Goal: Transaction & Acquisition: Book appointment/travel/reservation

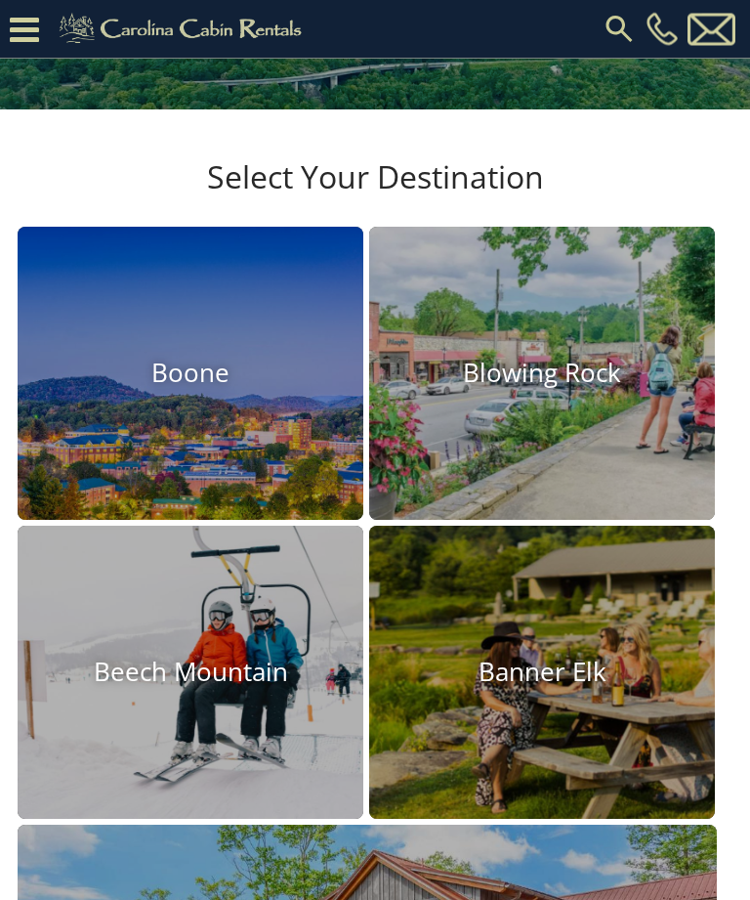
scroll to position [363, 0]
click at [154, 697] on img at bounding box center [191, 672] width 346 height 293
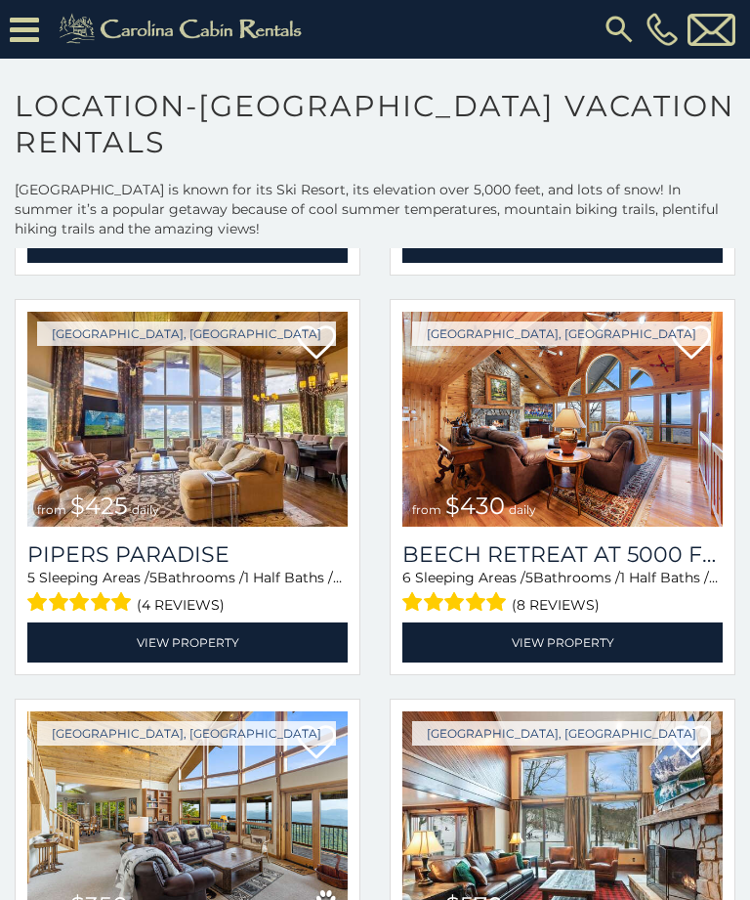
scroll to position [439, 0]
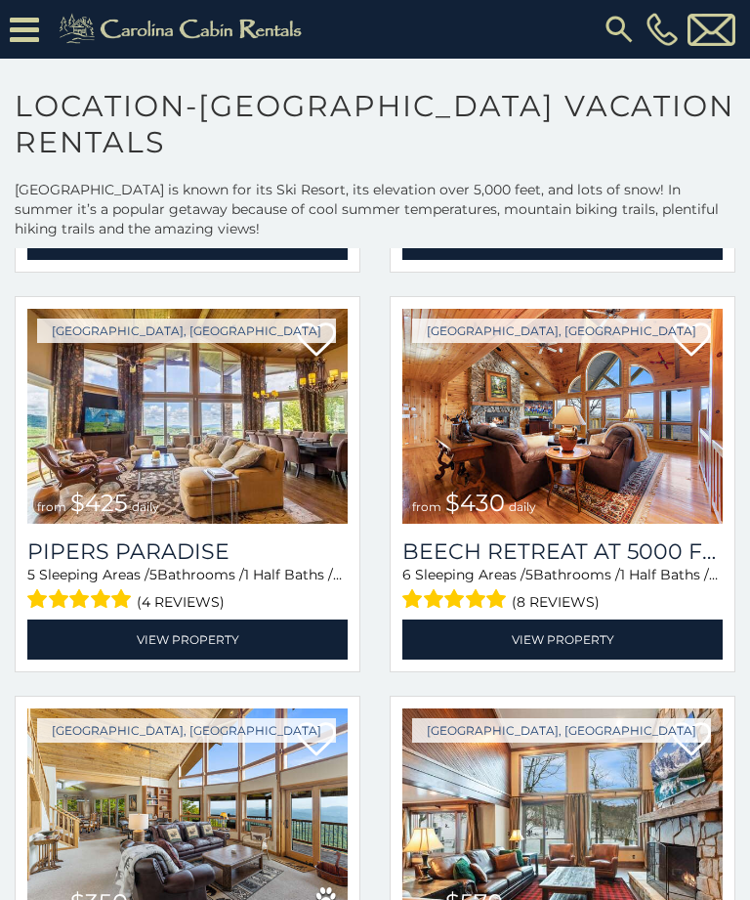
click at [642, 478] on img at bounding box center [562, 416] width 320 height 215
click at [568, 630] on link "View Property" at bounding box center [562, 639] width 320 height 40
click at [611, 460] on img at bounding box center [562, 416] width 320 height 215
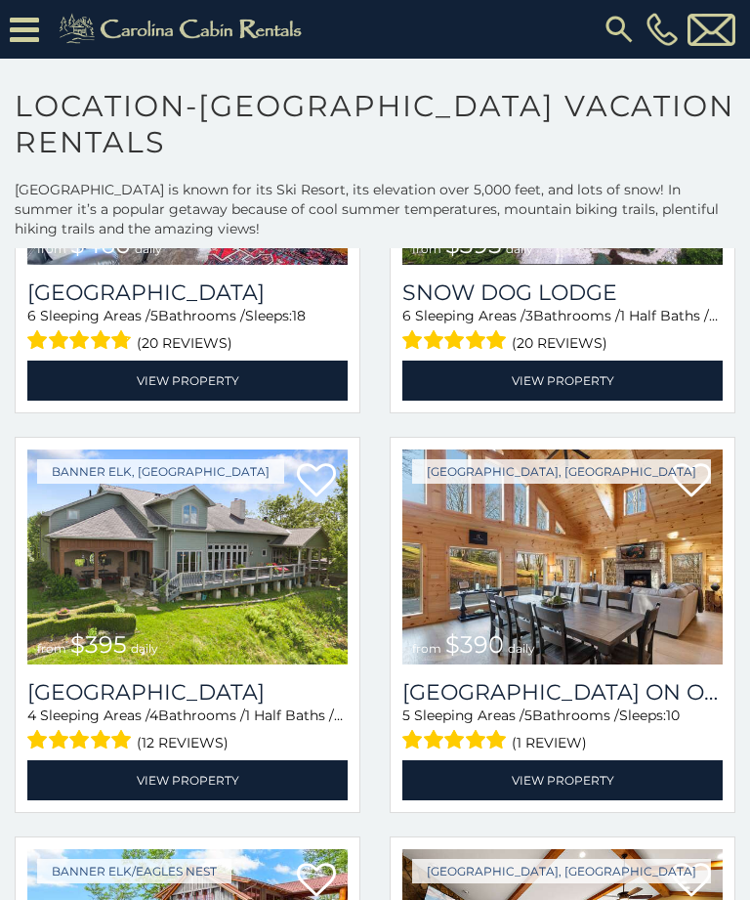
scroll to position [2295, 0]
click at [610, 523] on img at bounding box center [562, 556] width 320 height 215
click at [548, 779] on link "View Property" at bounding box center [562, 780] width 320 height 40
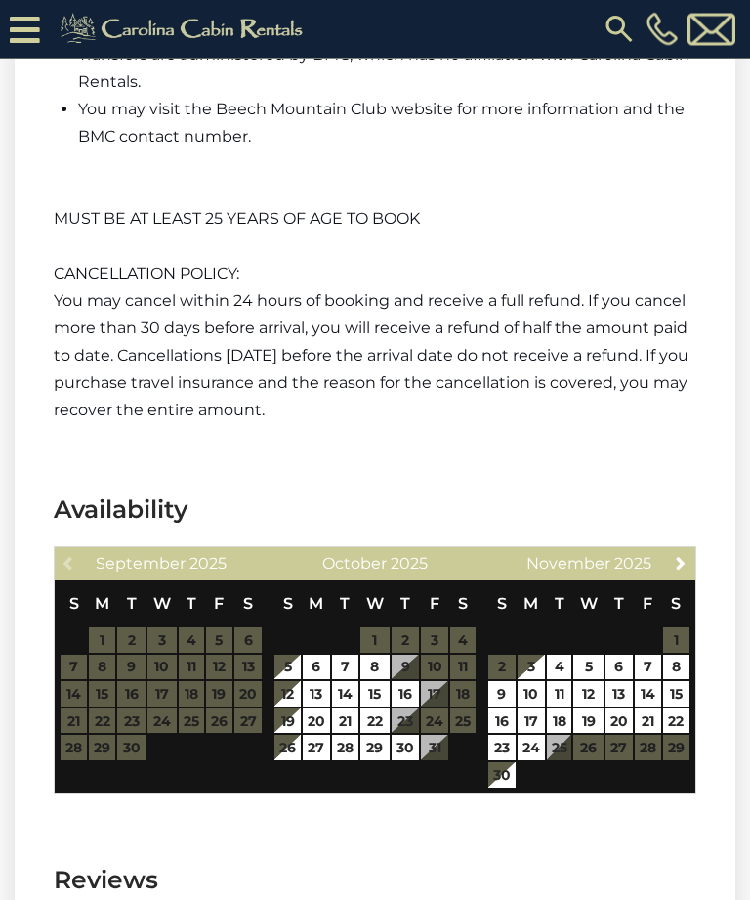
scroll to position [4962, 0]
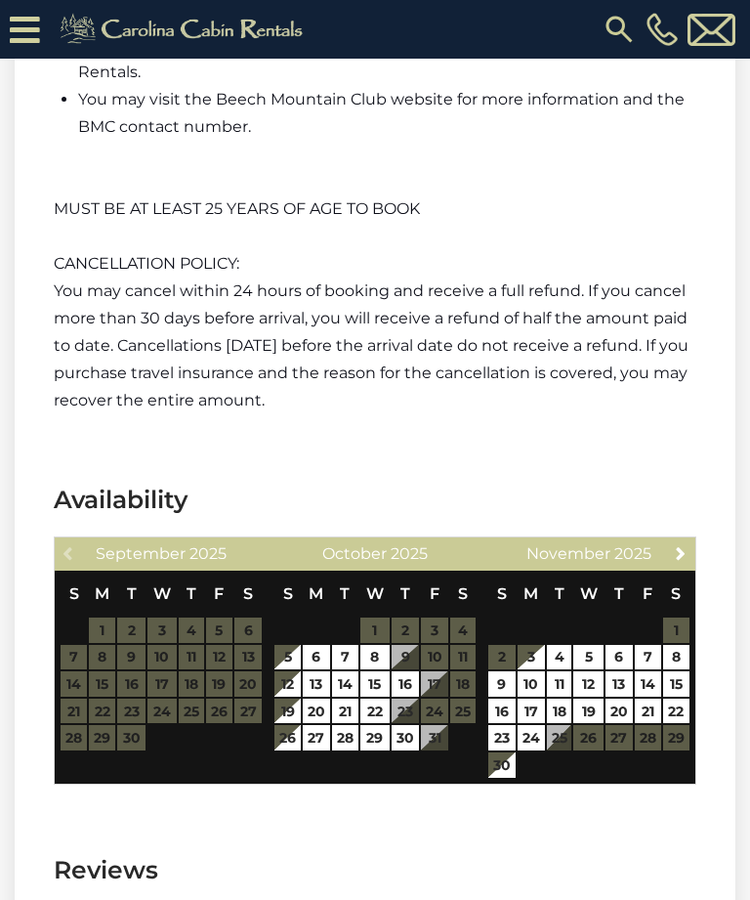
click at [669, 540] on link "Next" at bounding box center [681, 552] width 24 height 24
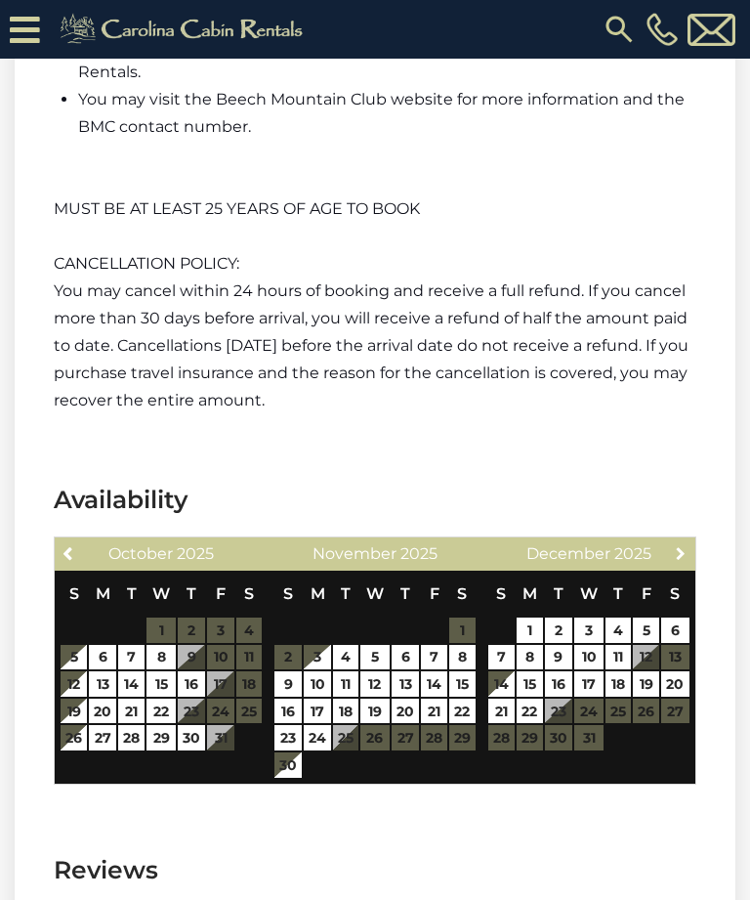
click at [686, 545] on span "Next" at bounding box center [681, 553] width 16 height 16
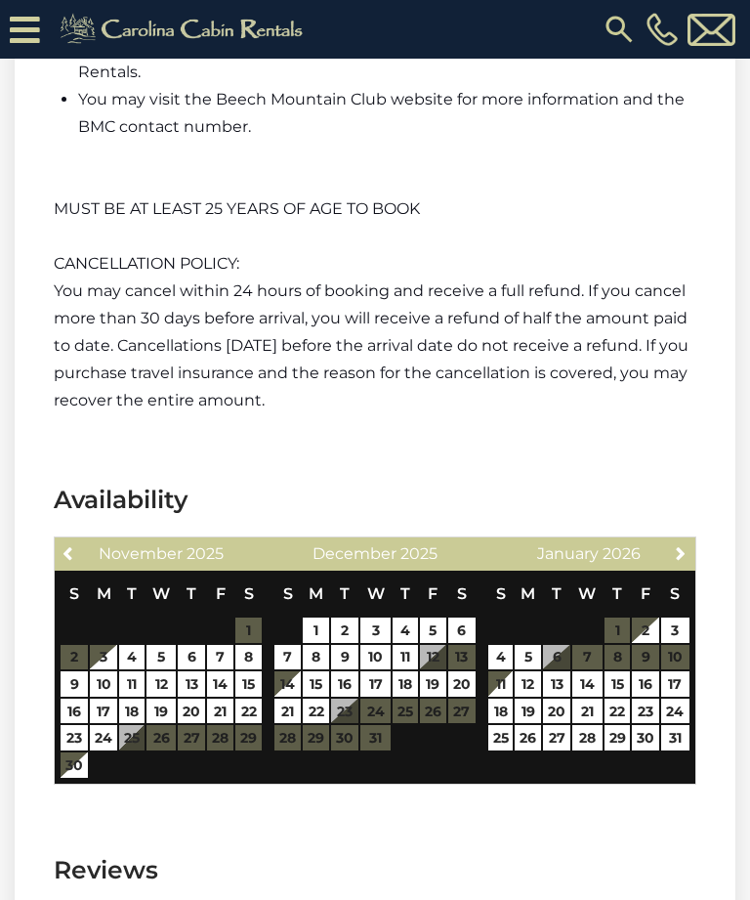
click at [688, 545] on span "Next" at bounding box center [681, 553] width 16 height 16
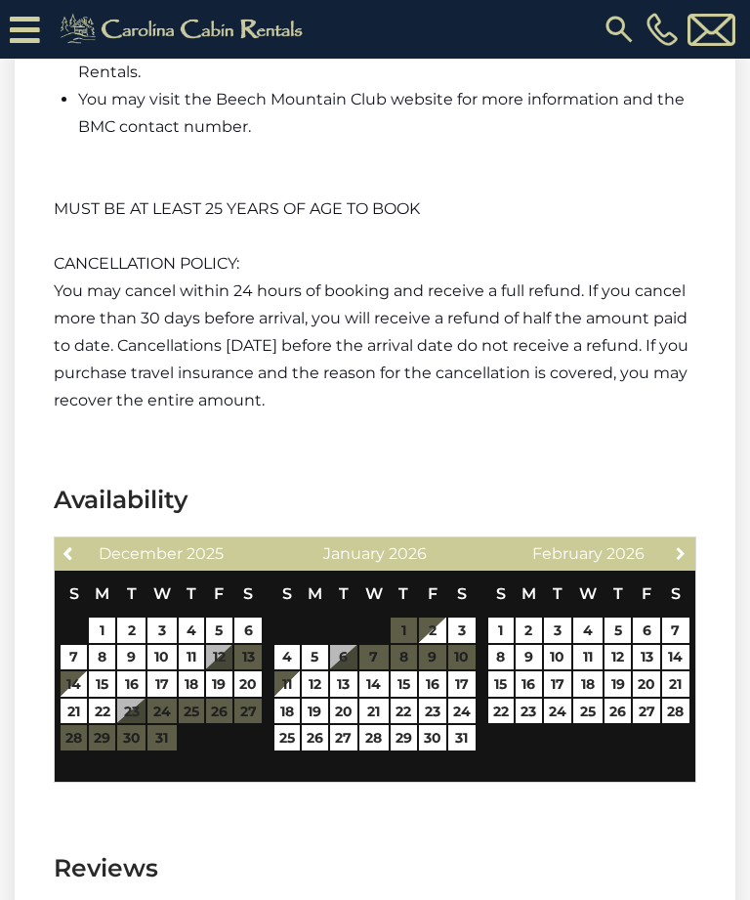
click at [686, 545] on span "Next" at bounding box center [681, 553] width 16 height 16
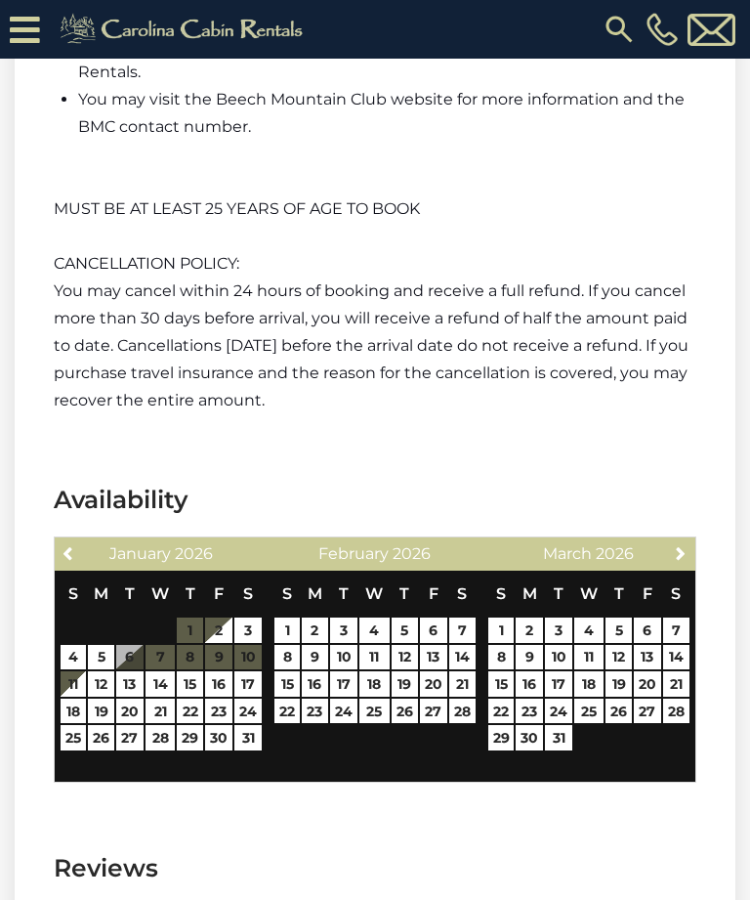
click at [693, 540] on link "Next" at bounding box center [681, 552] width 24 height 24
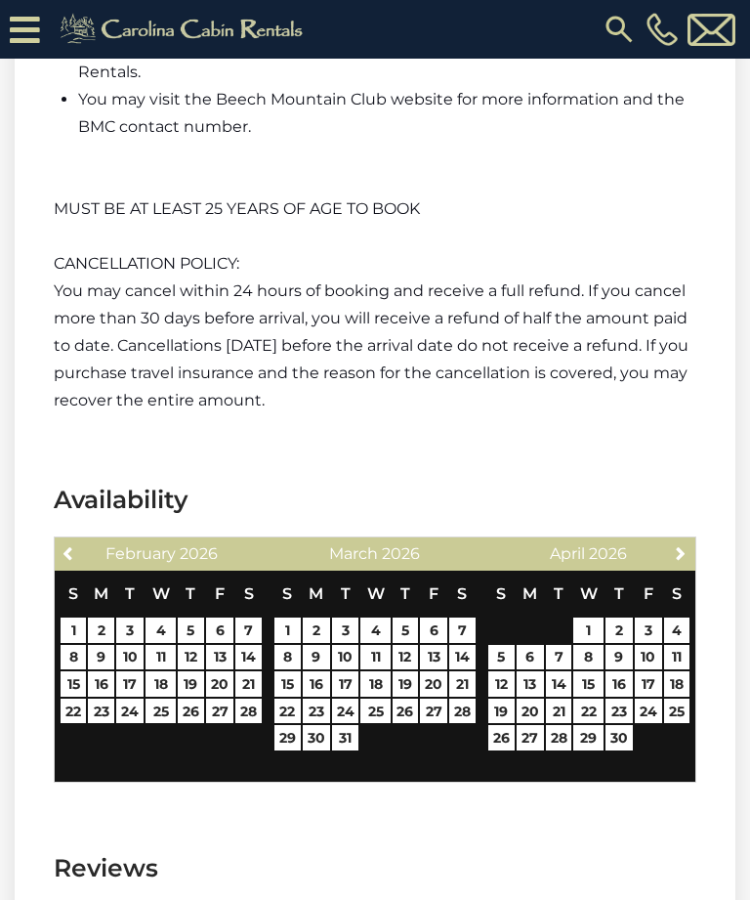
click at [682, 545] on span "Next" at bounding box center [681, 553] width 16 height 16
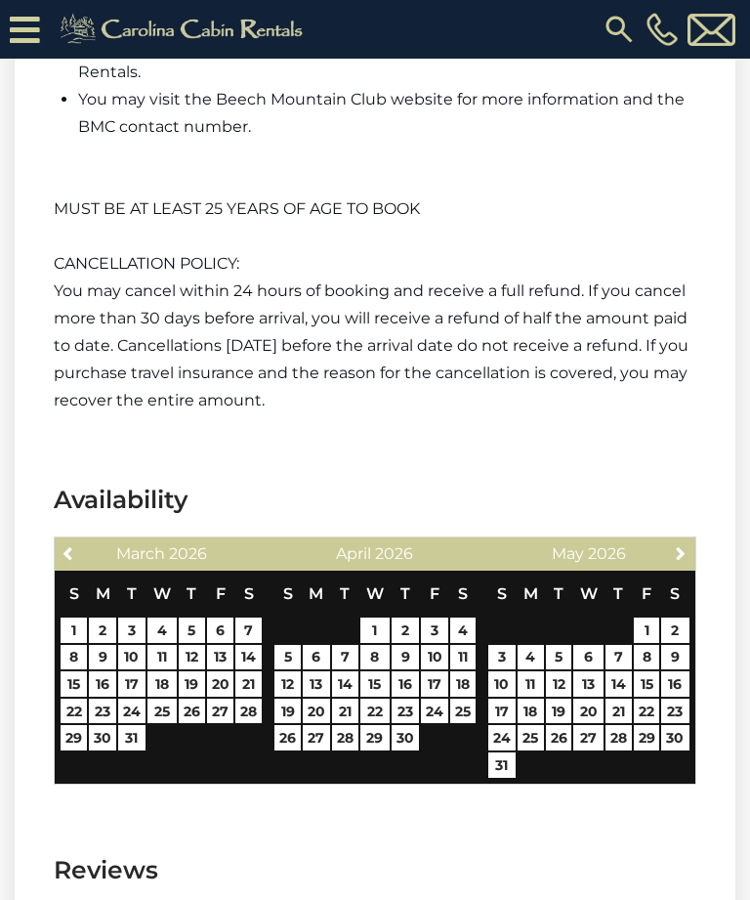
click at [691, 540] on link "Next" at bounding box center [681, 552] width 24 height 24
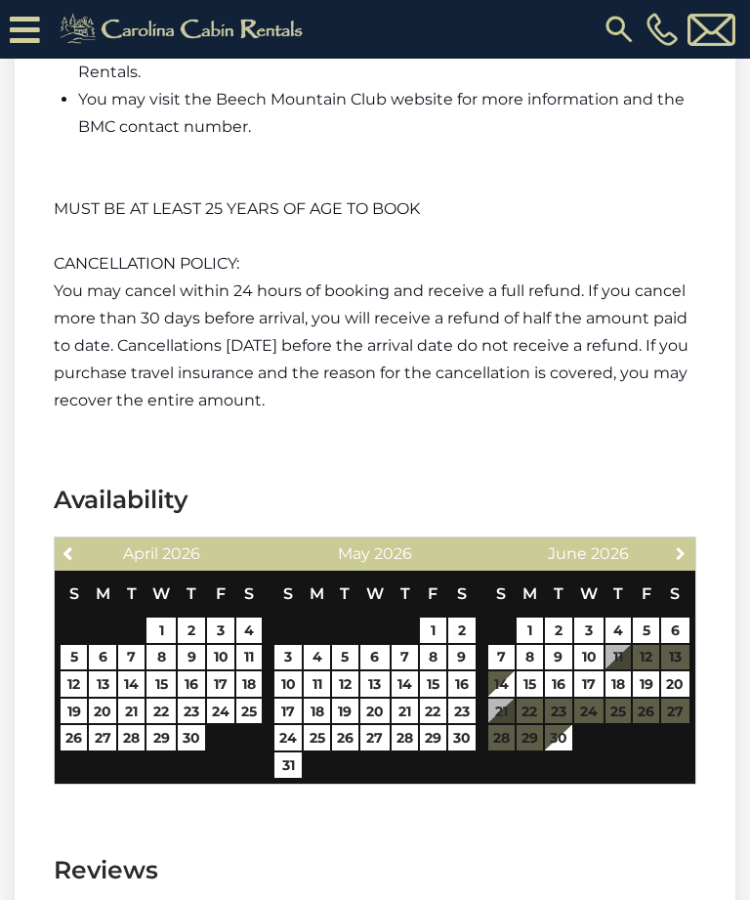
click at [692, 540] on link "Next" at bounding box center [681, 552] width 24 height 24
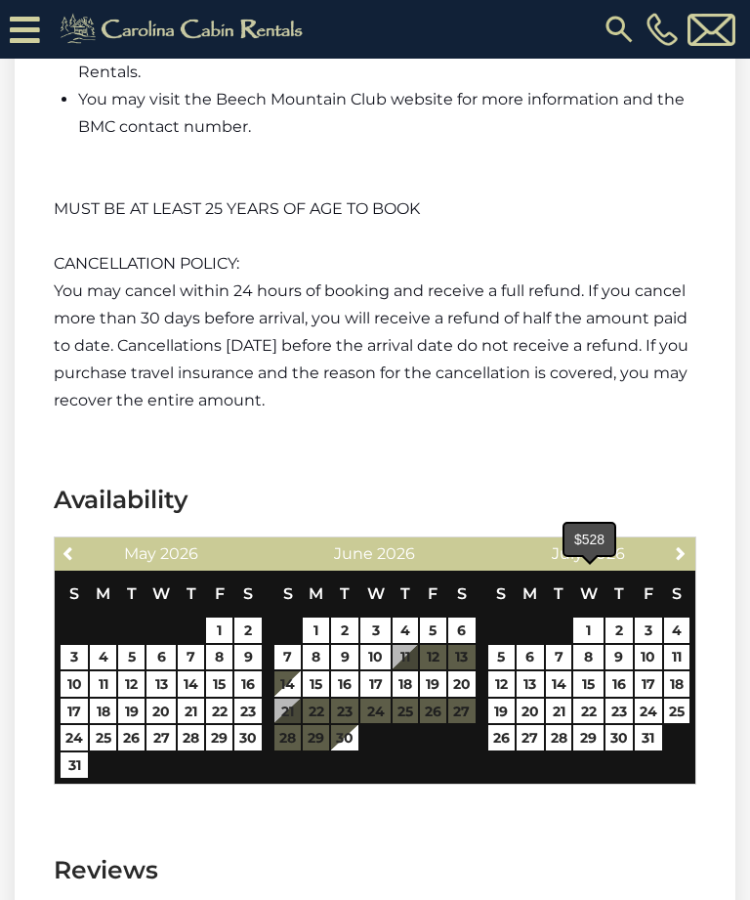
click at [593, 617] on link "1" at bounding box center [587, 629] width 29 height 25
type input "**********"
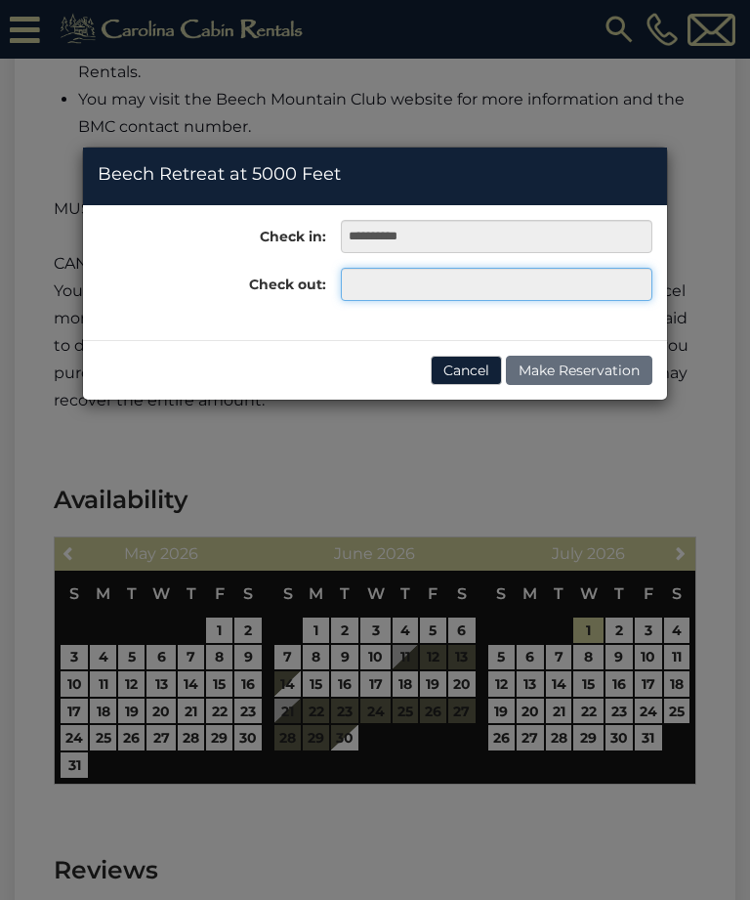
click at [537, 277] on input "text" at bounding box center [497, 284] width 312 height 33
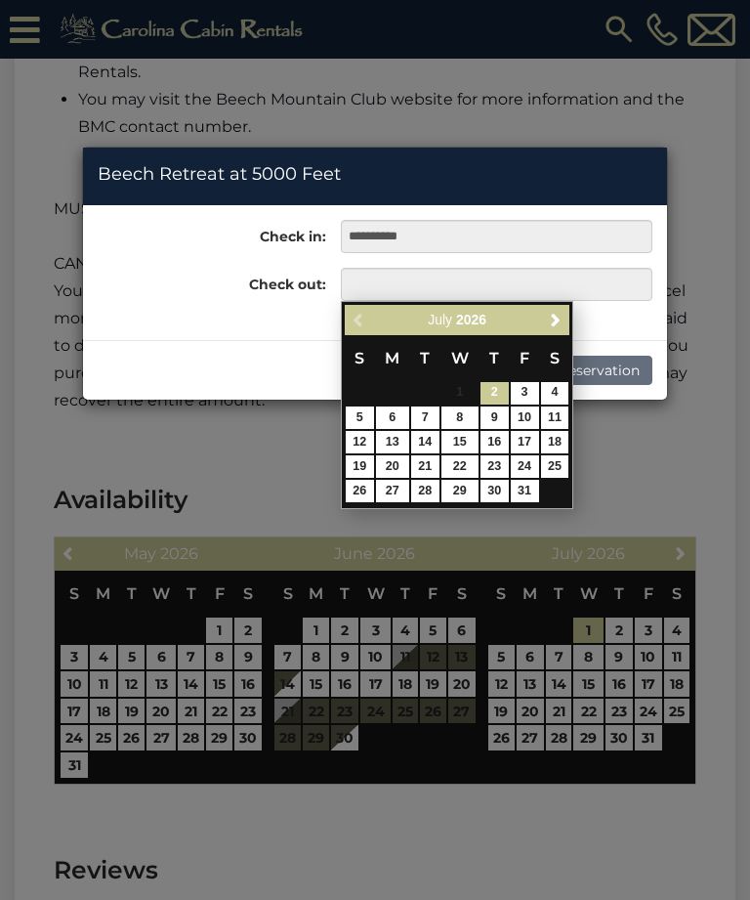
click at [554, 329] on link "Next" at bounding box center [555, 320] width 24 height 24
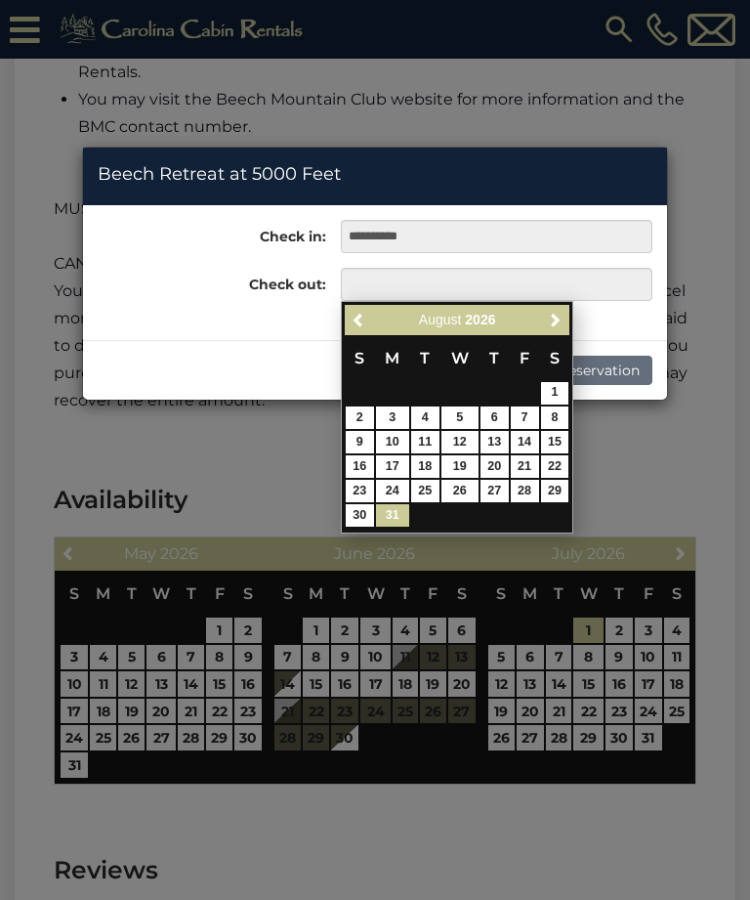
click at [402, 511] on link "31" at bounding box center [392, 515] width 33 height 22
type input "**********"
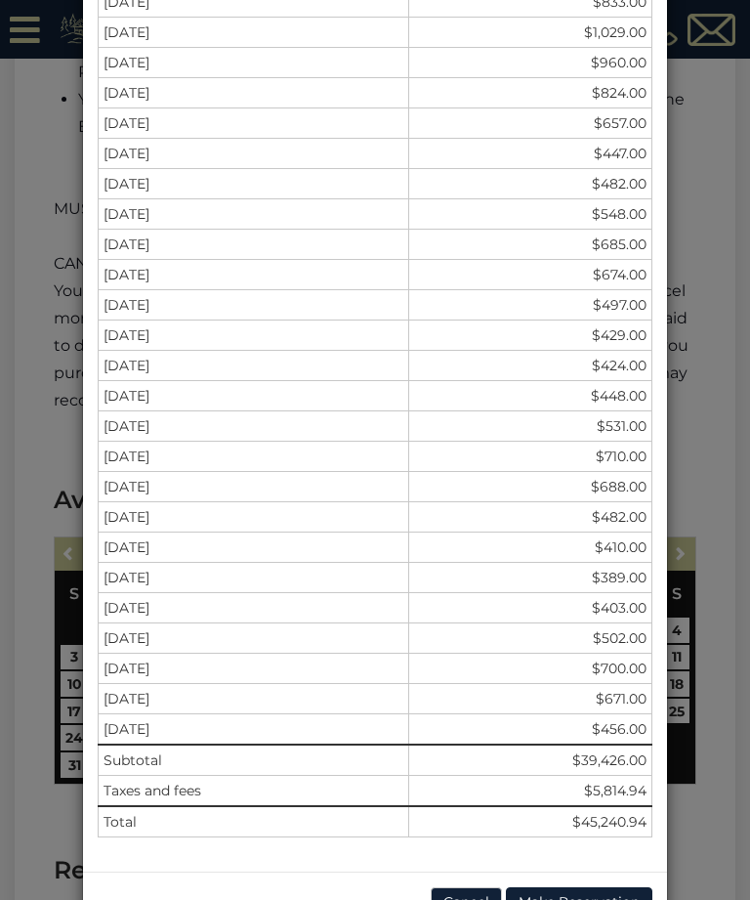
scroll to position [1514, 0]
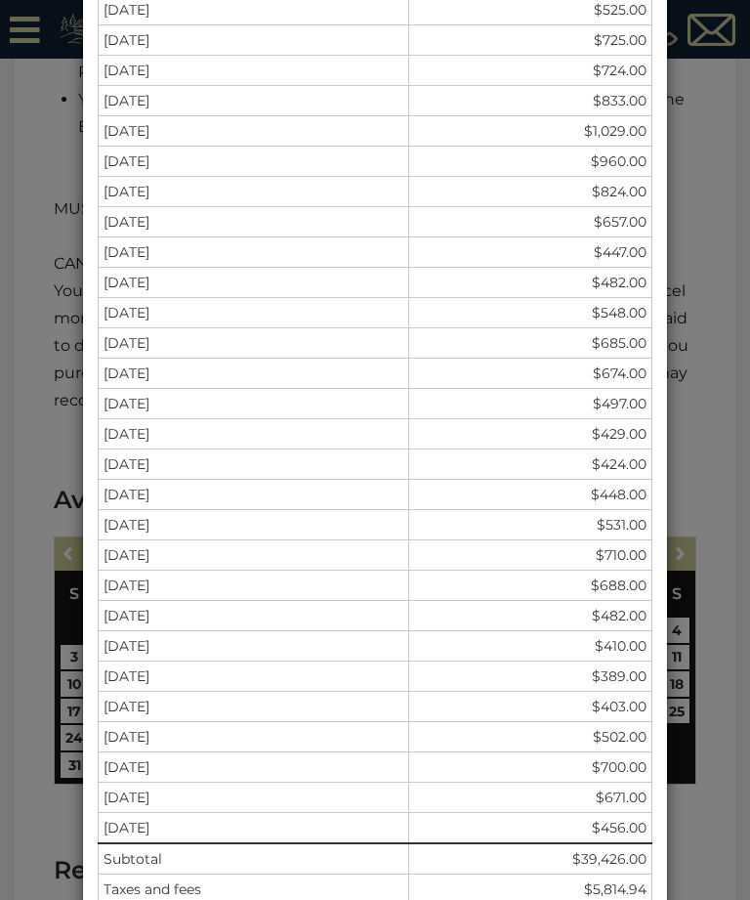
click at [717, 394] on div "**********" at bounding box center [375, 450] width 750 height 900
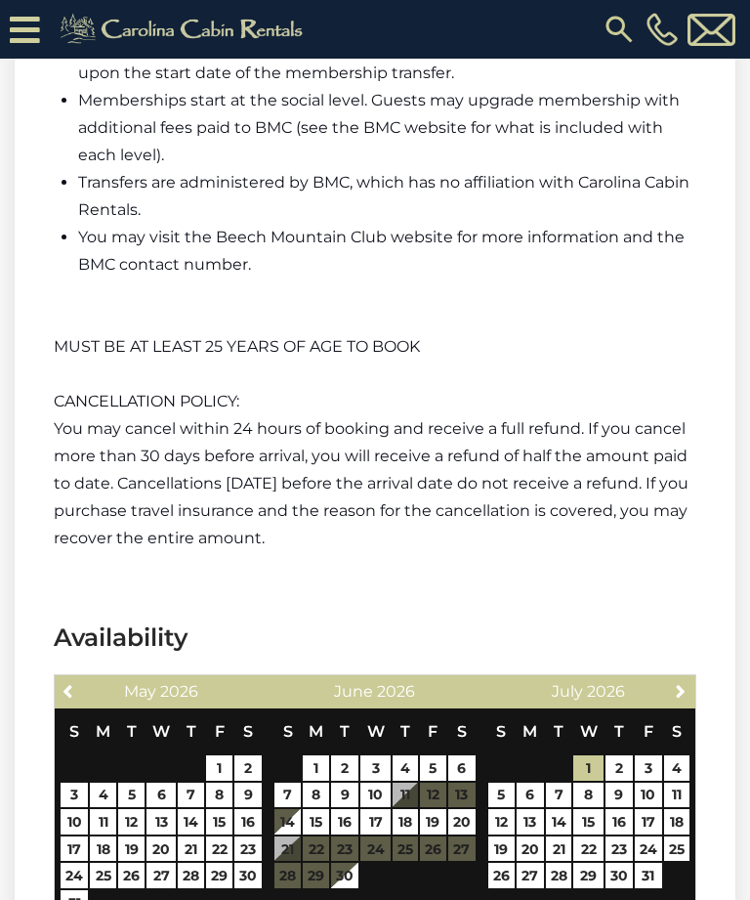
scroll to position [4810, 0]
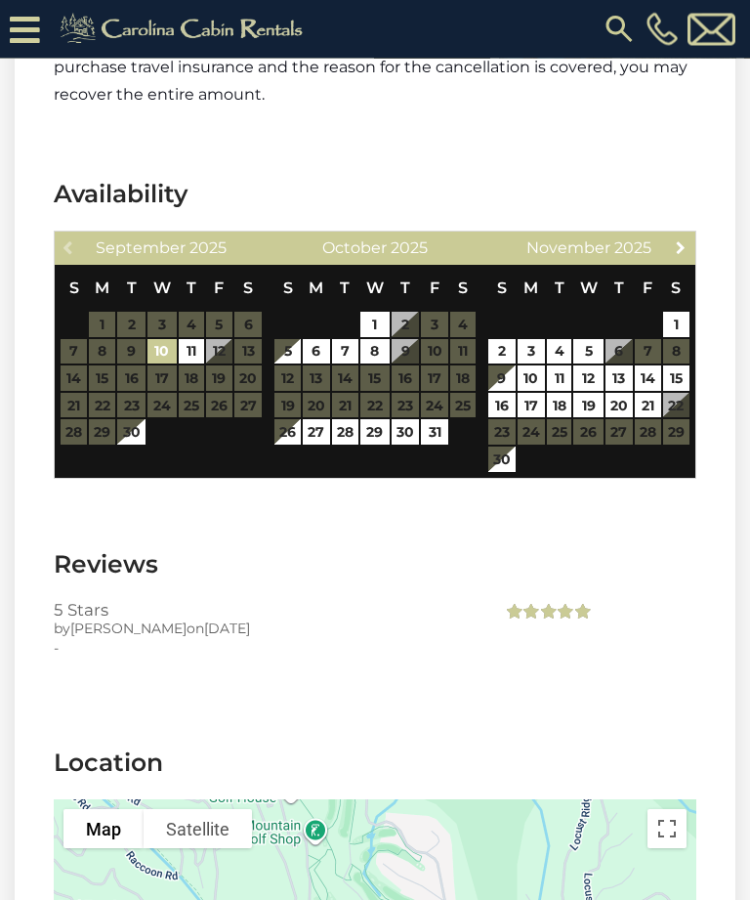
scroll to position [4823, 0]
click at [678, 259] on link "Next" at bounding box center [681, 246] width 24 height 24
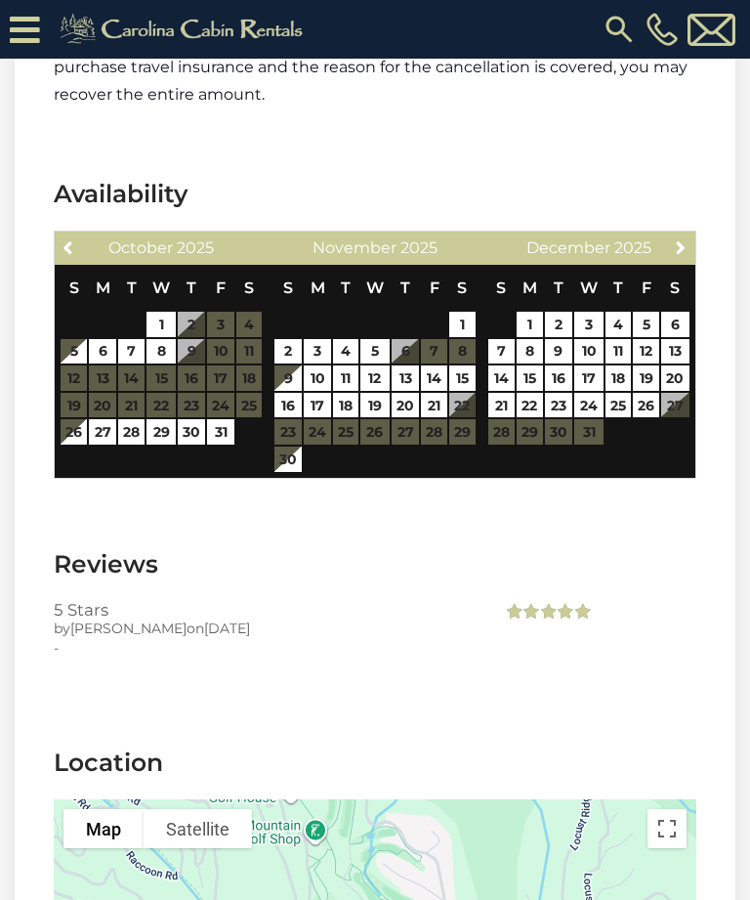
click at [692, 254] on link "Next" at bounding box center [681, 246] width 24 height 24
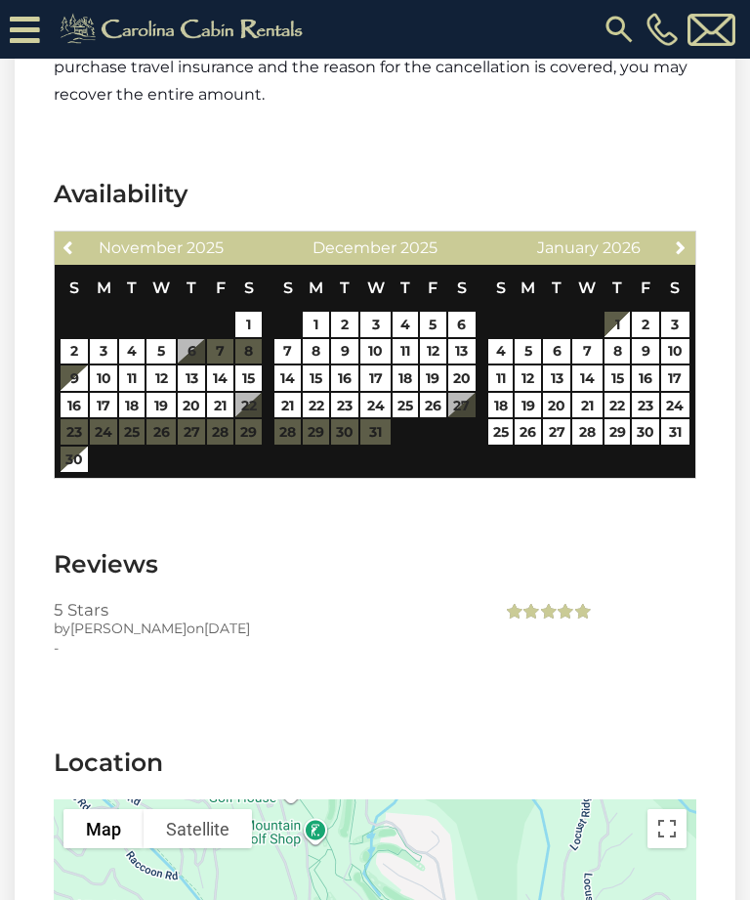
click at [693, 248] on link "Next" at bounding box center [681, 246] width 24 height 24
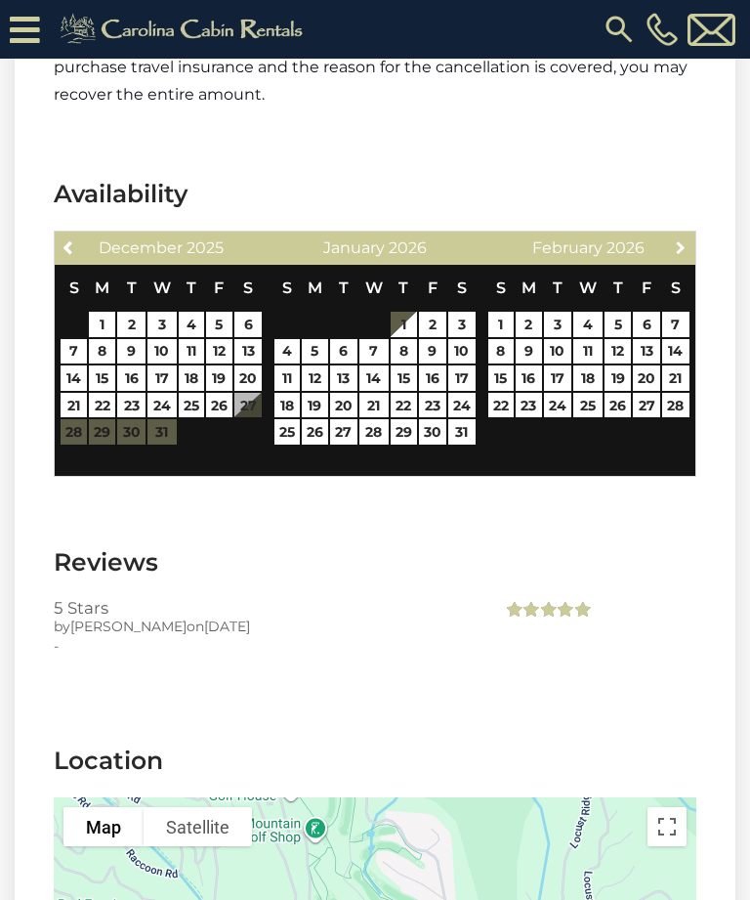
click at [690, 257] on link "Next" at bounding box center [681, 246] width 24 height 24
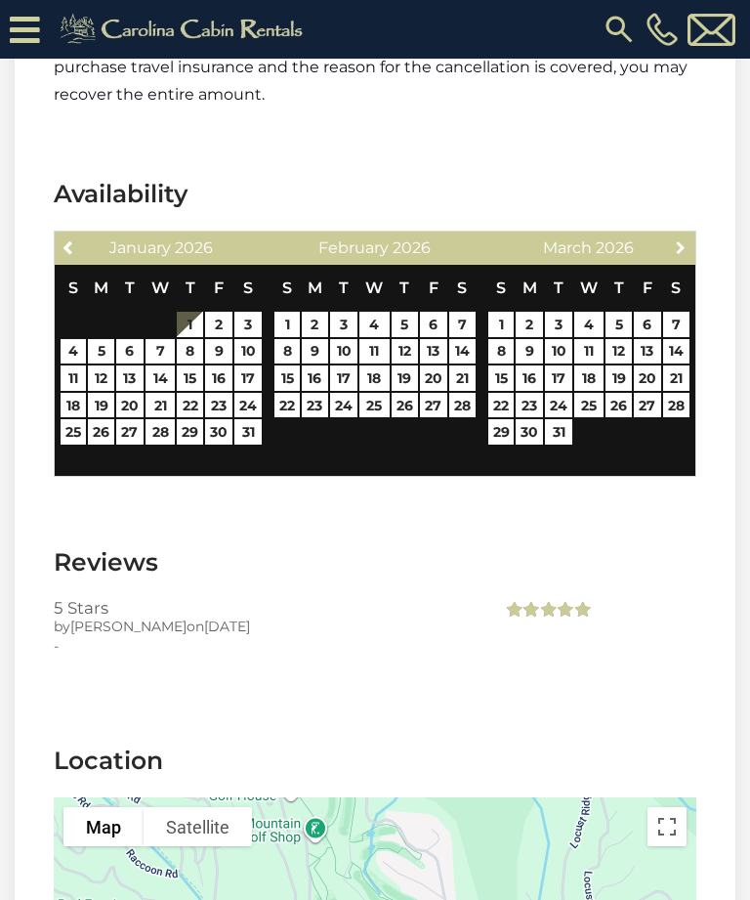
click at [690, 253] on link "Next" at bounding box center [681, 246] width 24 height 24
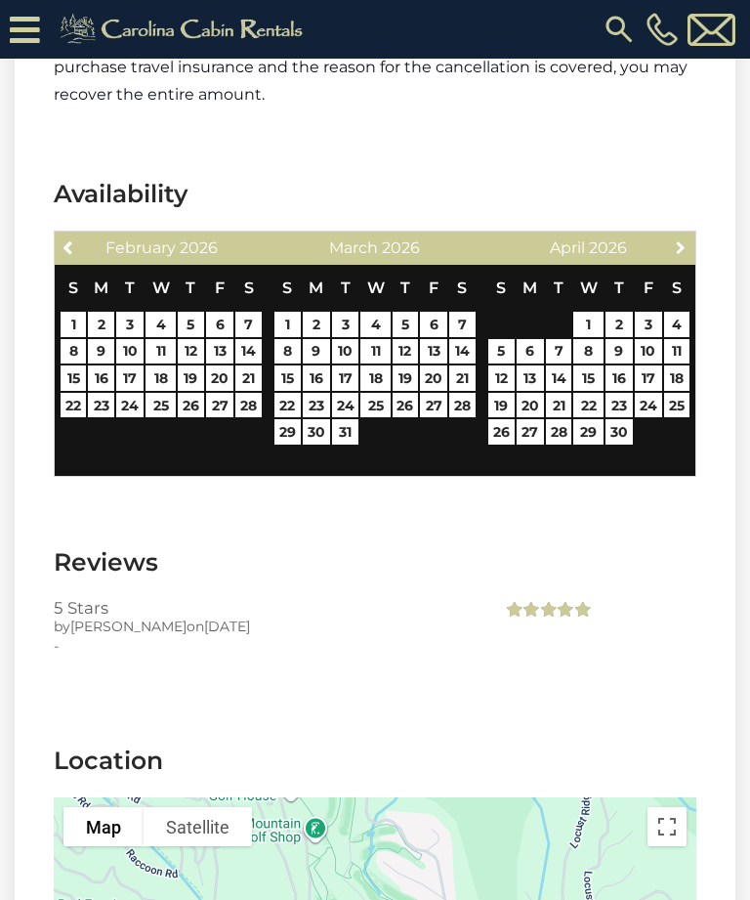
click at [692, 247] on link "Next" at bounding box center [681, 246] width 24 height 24
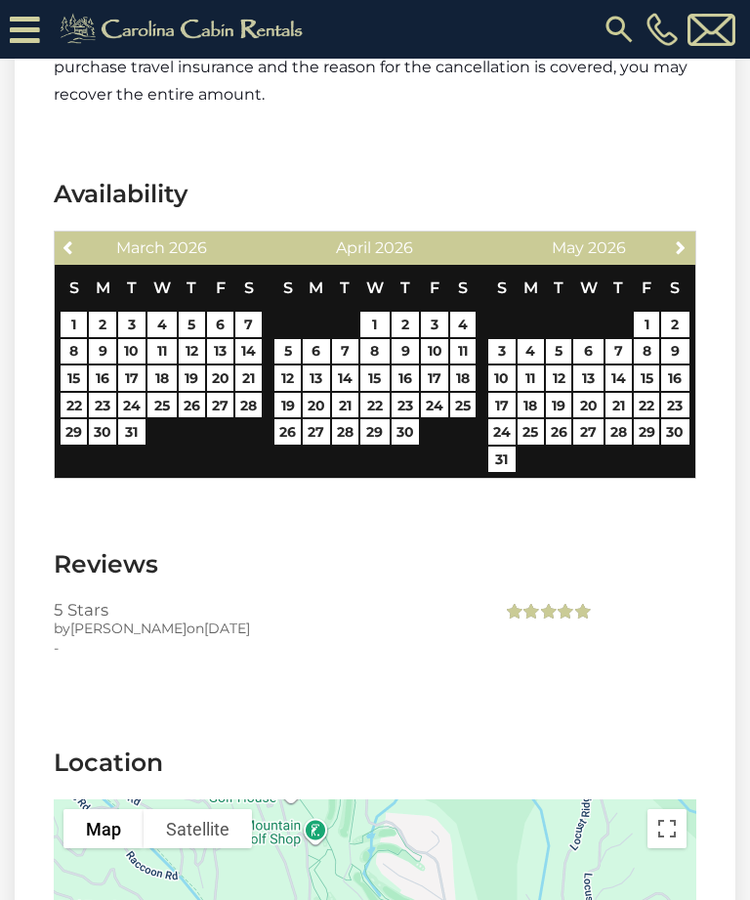
click at [693, 241] on link "Next" at bounding box center [681, 246] width 24 height 24
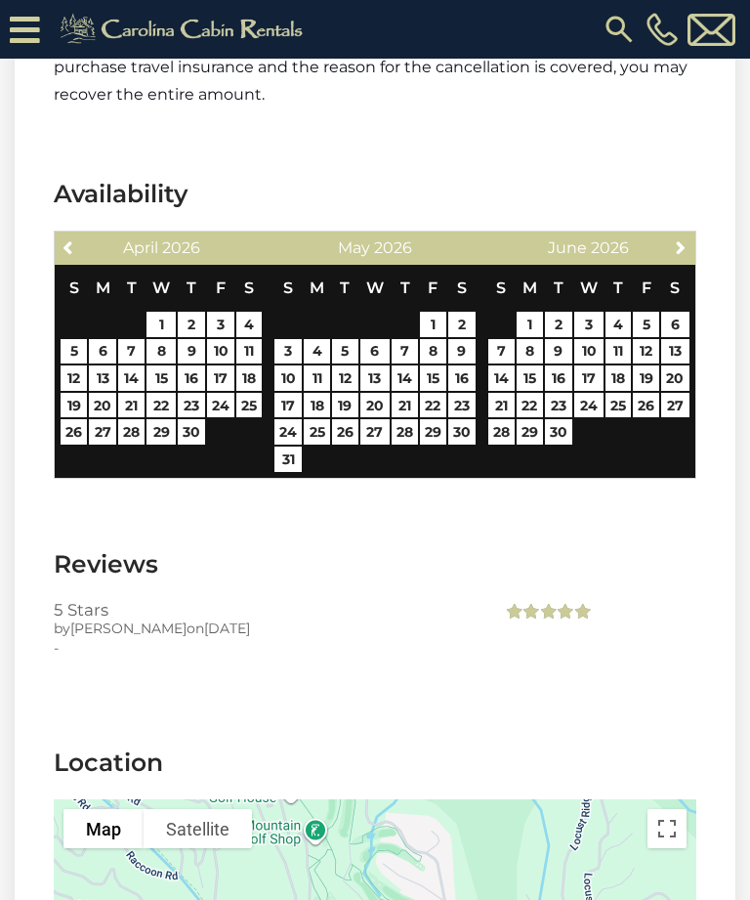
click at [684, 254] on span "Next" at bounding box center [681, 247] width 16 height 16
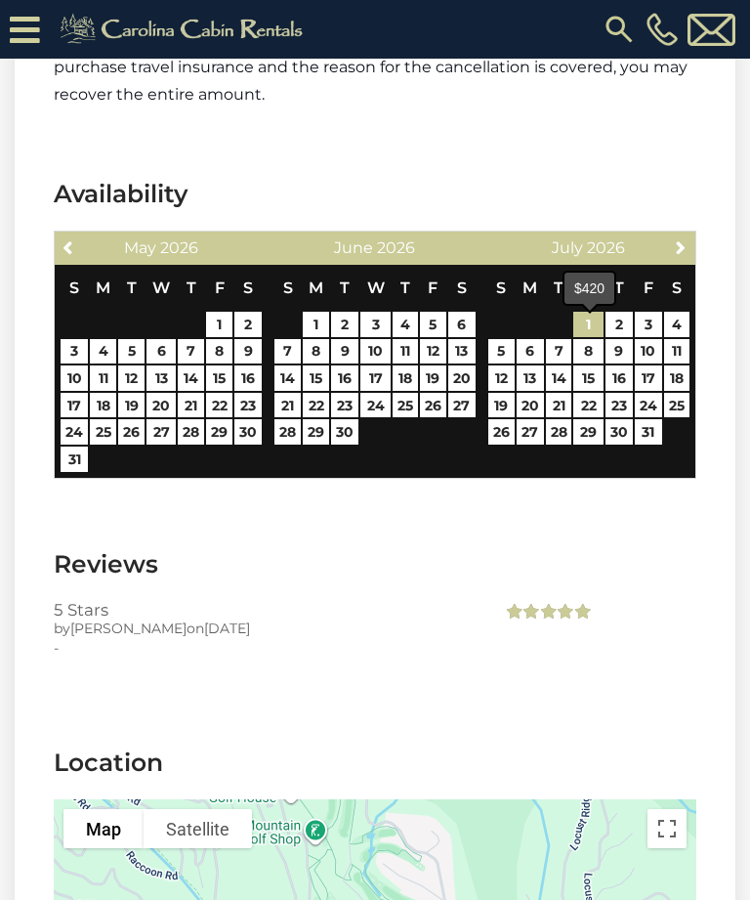
click at [591, 330] on link "1" at bounding box center [587, 324] width 29 height 25
type input "**********"
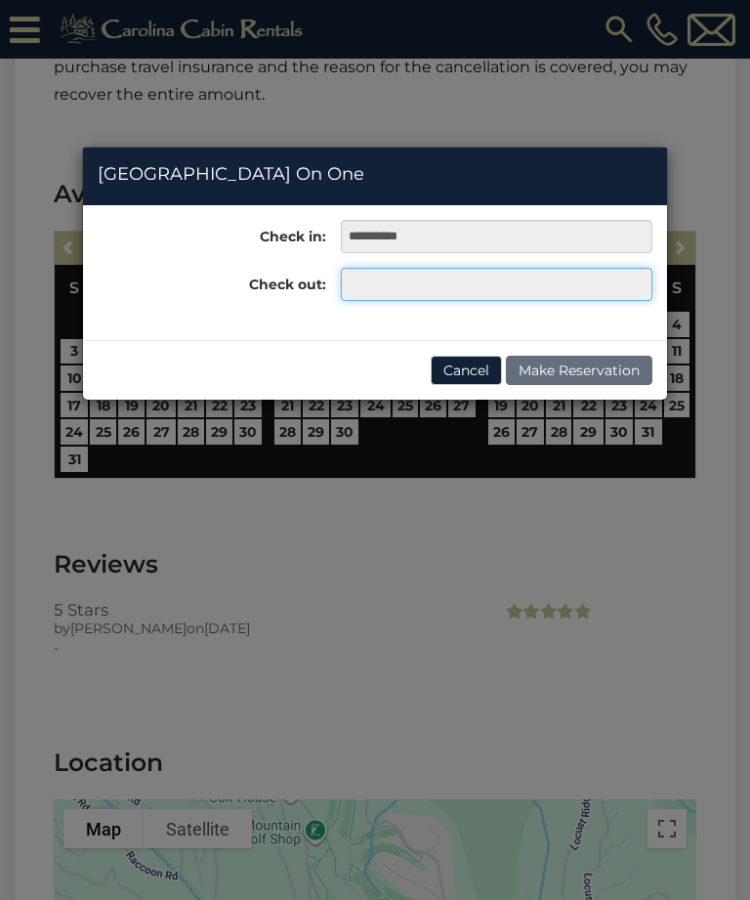
click at [592, 300] on input "text" at bounding box center [497, 284] width 312 height 33
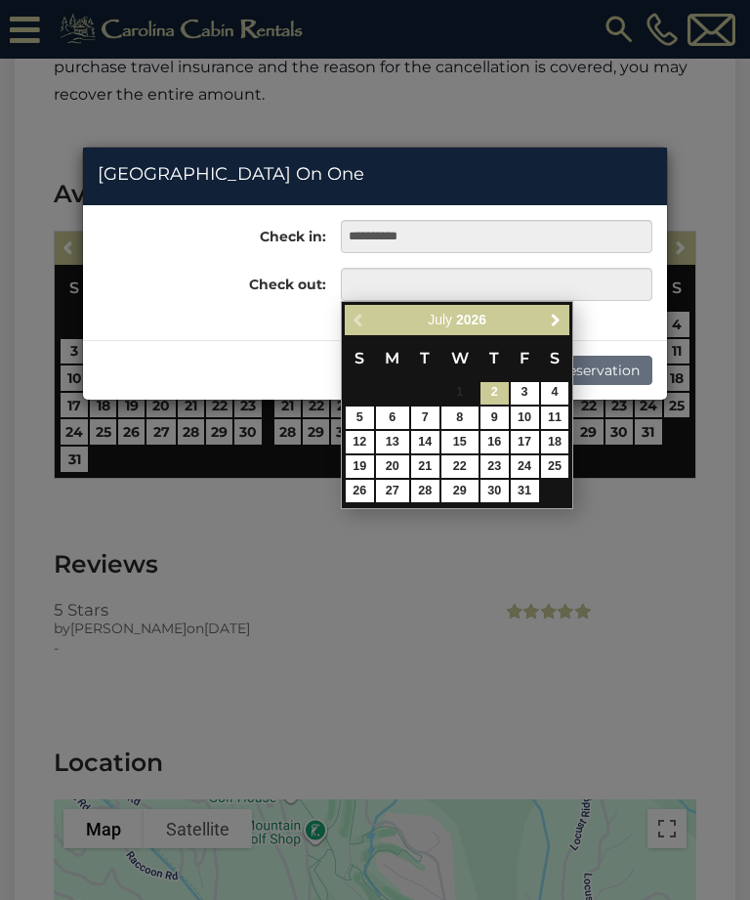
click at [566, 330] on link "Next" at bounding box center [555, 320] width 24 height 24
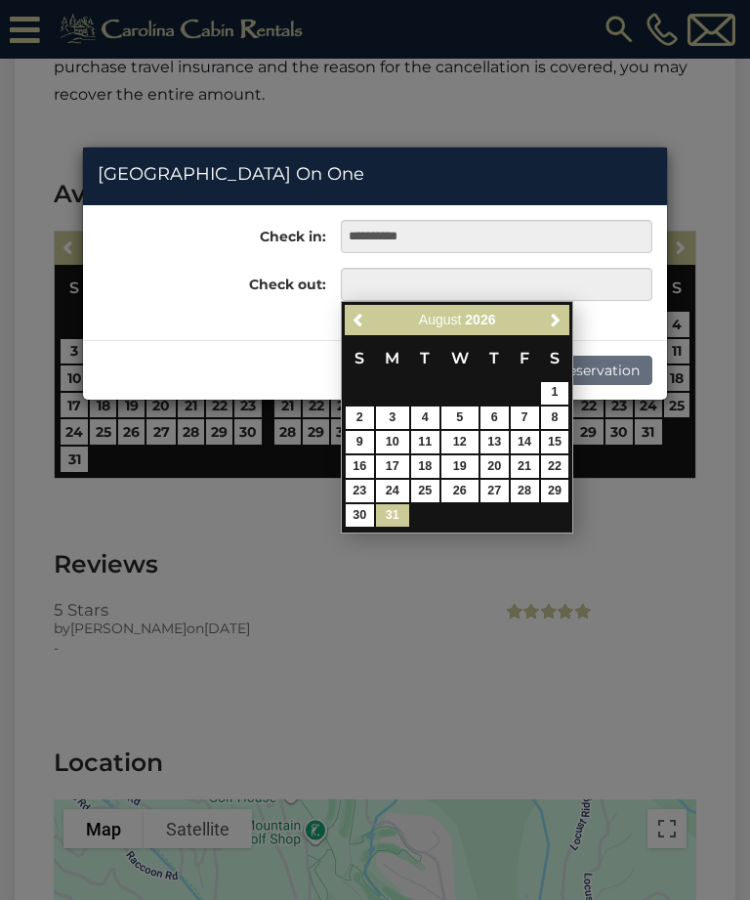
click at [408, 509] on link "31" at bounding box center [392, 515] width 33 height 22
type input "**********"
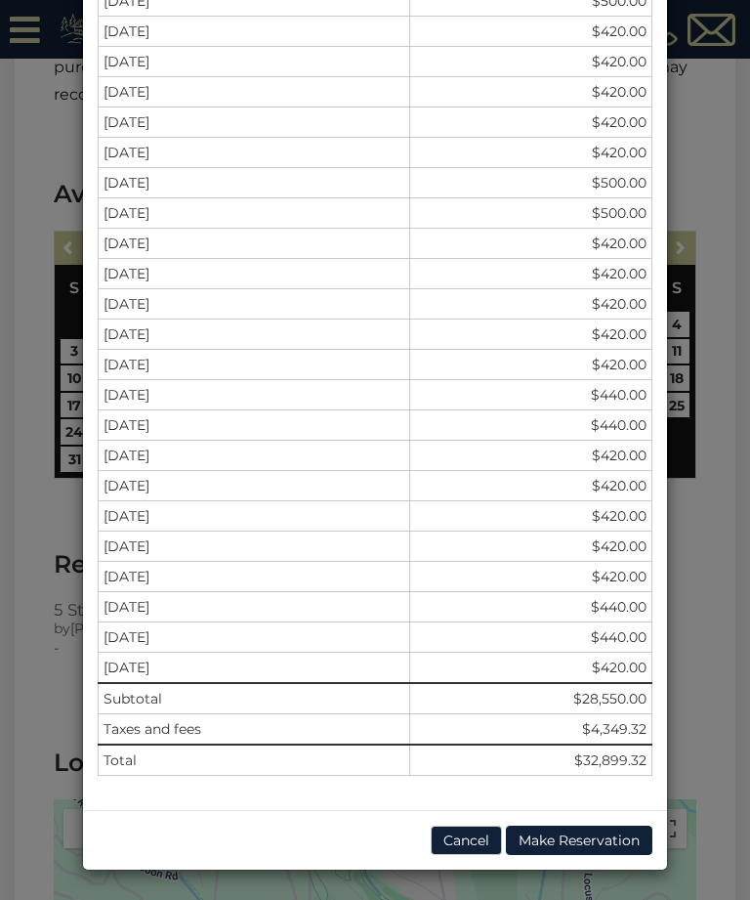
scroll to position [1577, 0]
click at [556, 840] on button "Make Reservation" at bounding box center [579, 839] width 147 height 29
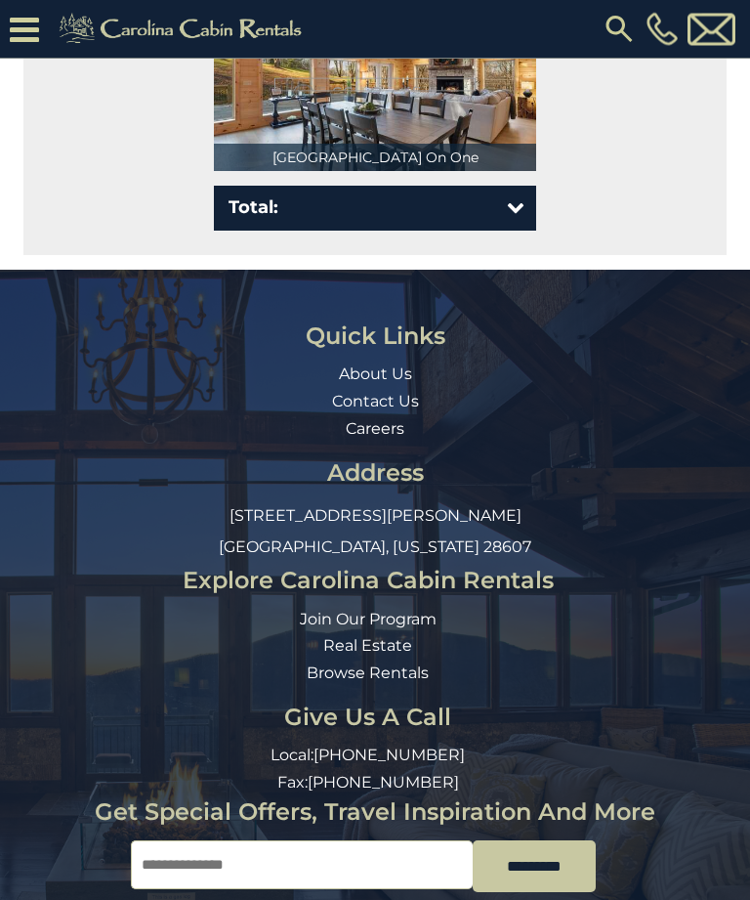
select select "*********"
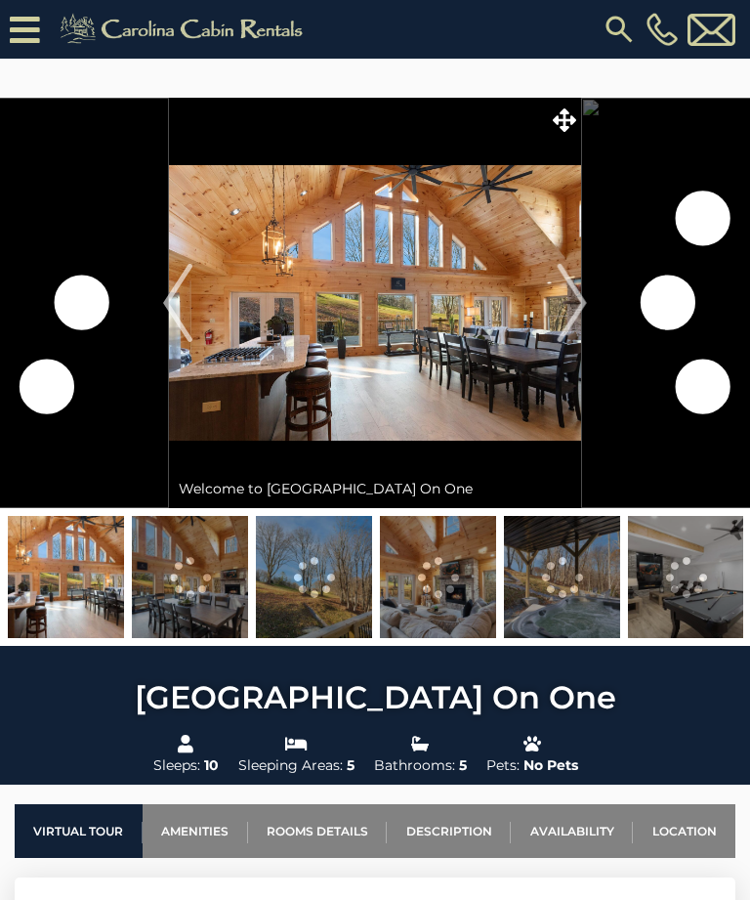
scroll to position [4823, 0]
